Goal: Transaction & Acquisition: Purchase product/service

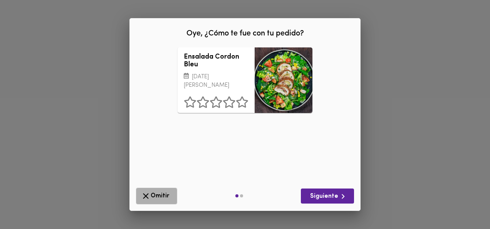
click at [143, 197] on icon "button" at bounding box center [146, 196] width 10 height 10
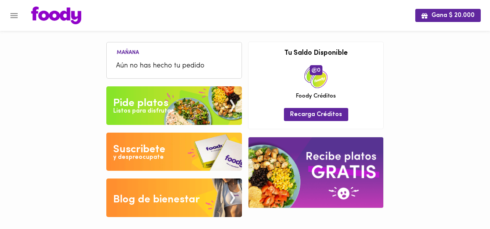
click at [152, 105] on div "Pide platos" at bounding box center [140, 102] width 55 height 15
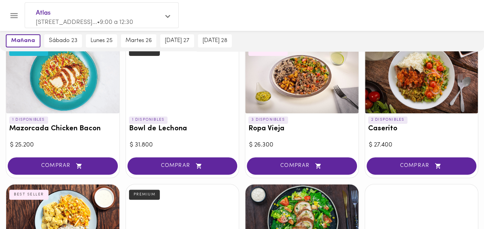
scroll to position [77, 0]
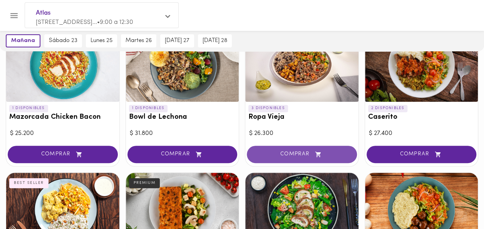
click at [294, 155] on span "COMPRAR" at bounding box center [301, 154] width 91 height 7
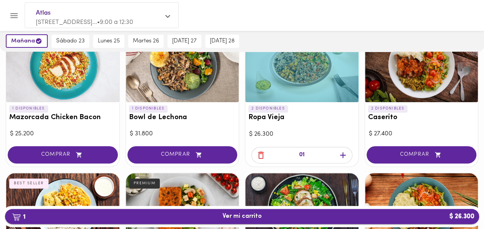
click at [252, 215] on span "1 Ver mi carrito $ 26.300" at bounding box center [241, 215] width 39 height 7
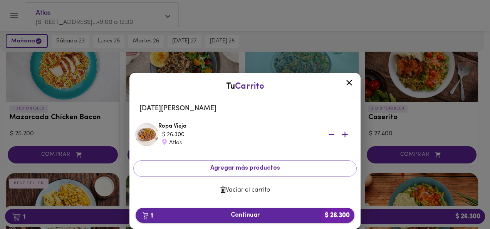
click at [247, 216] on span "1 Continuar $ 26.300" at bounding box center [245, 214] width 206 height 7
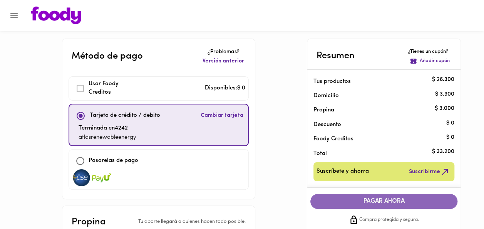
click at [389, 201] on span "PAGAR AHORA" at bounding box center [384, 200] width 132 height 7
